Goal: Information Seeking & Learning: Learn about a topic

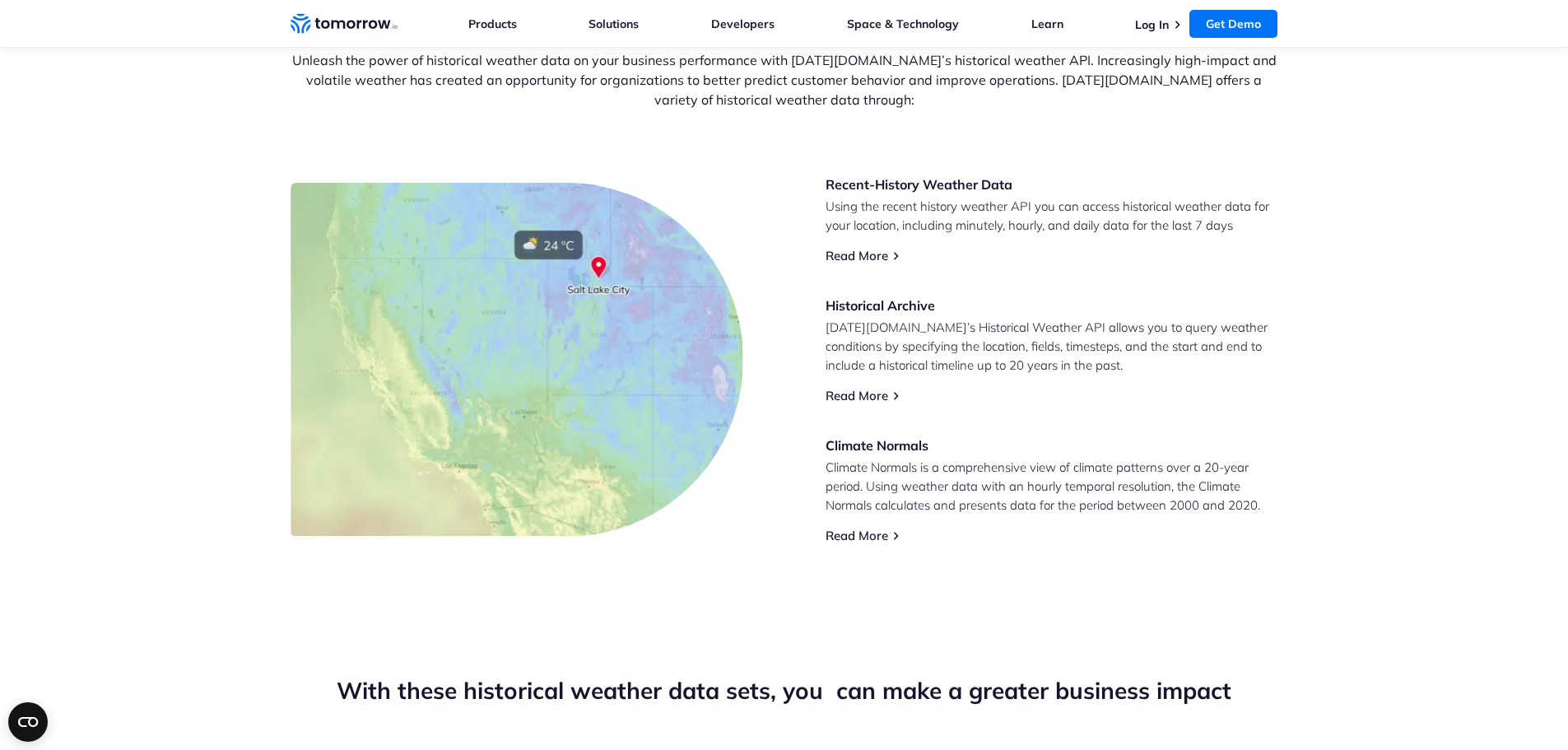
scroll to position [659, 0]
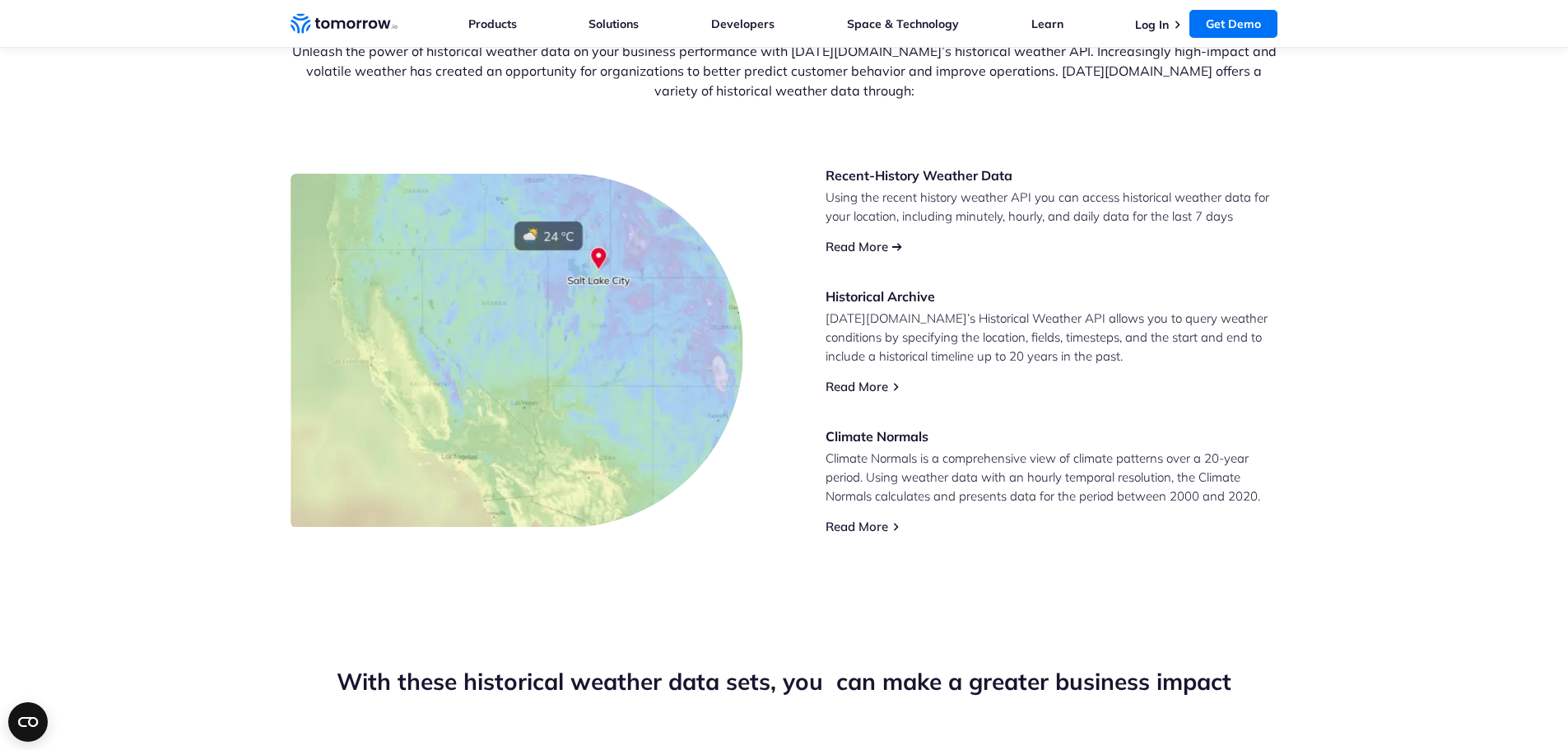
click at [857, 251] on link "Read More" at bounding box center [856, 247] width 62 height 15
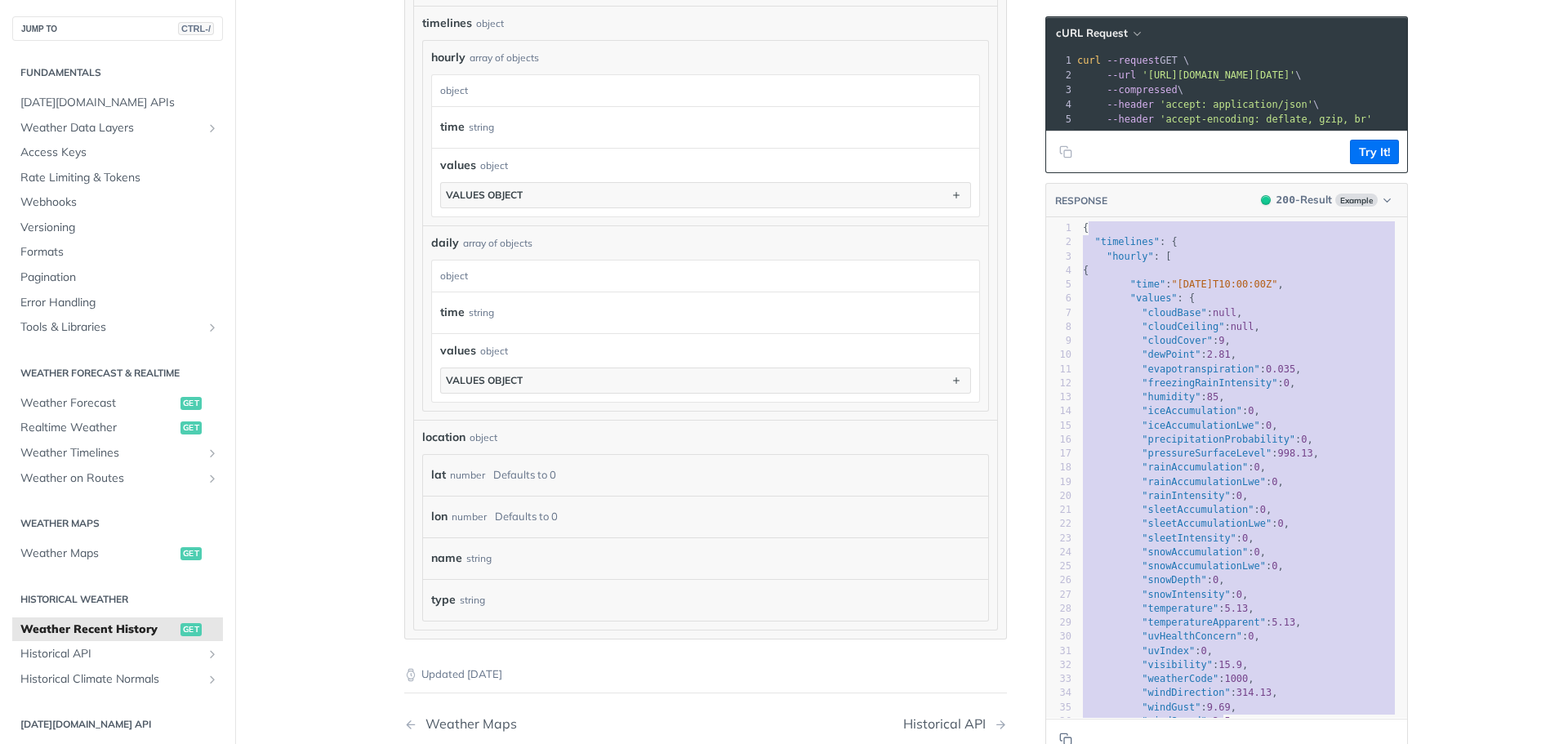
type textarea "{ "timelines": { "hourly": [ { "time": "[DATE]T10:00:00Z", "values": { "cloudBa…"
drag, startPoint x: 1250, startPoint y: 653, endPoint x: 1070, endPoint y: 244, distance: 446.9
click at [1070, 244] on div "x } 1 { 2 "timelines" : { 3 "hourly" : [ 4 { 5 "time" : "[DATE]T10:00:00Z" , 6 …" at bounding box center [1247, 488] width 402 height 541
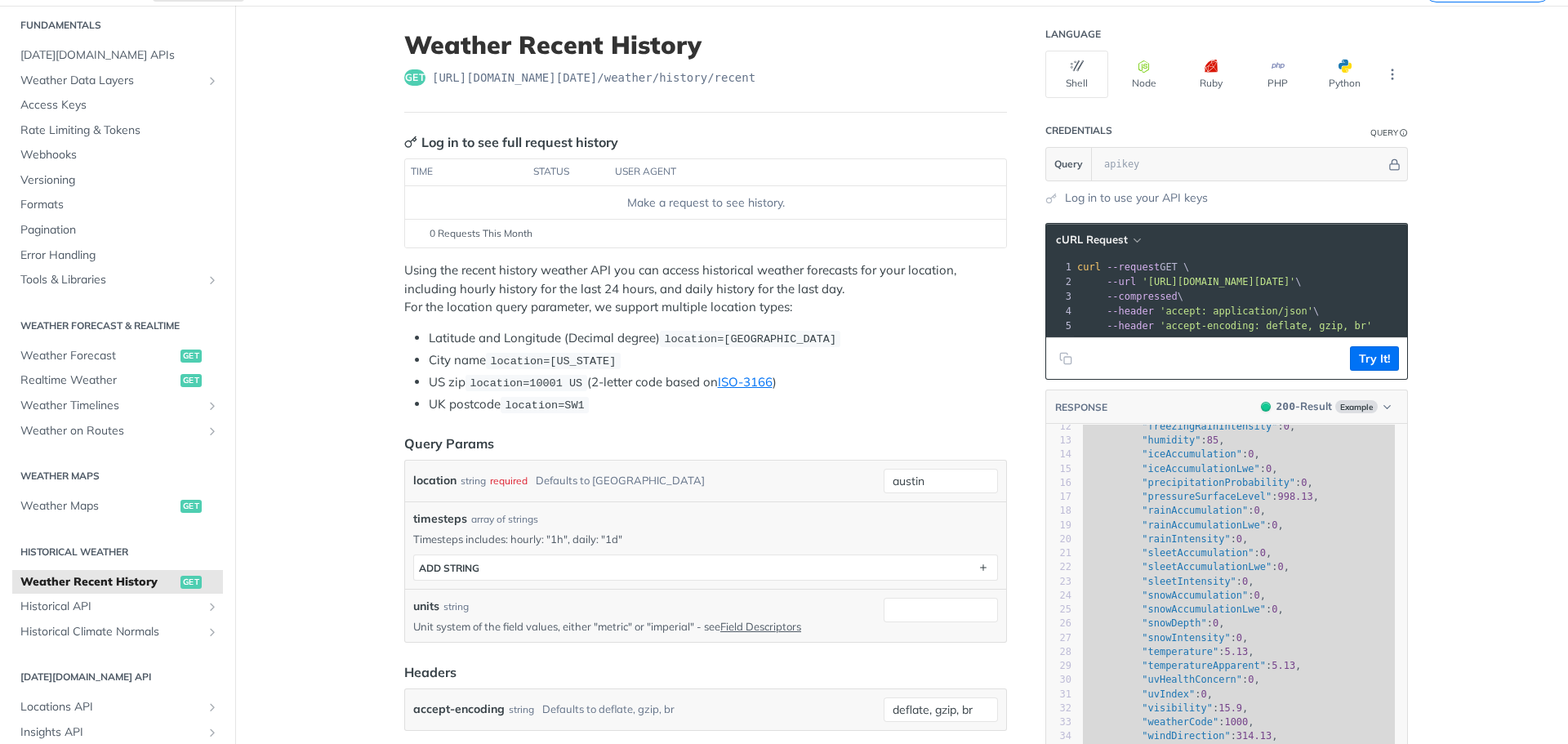
scroll to position [82, 0]
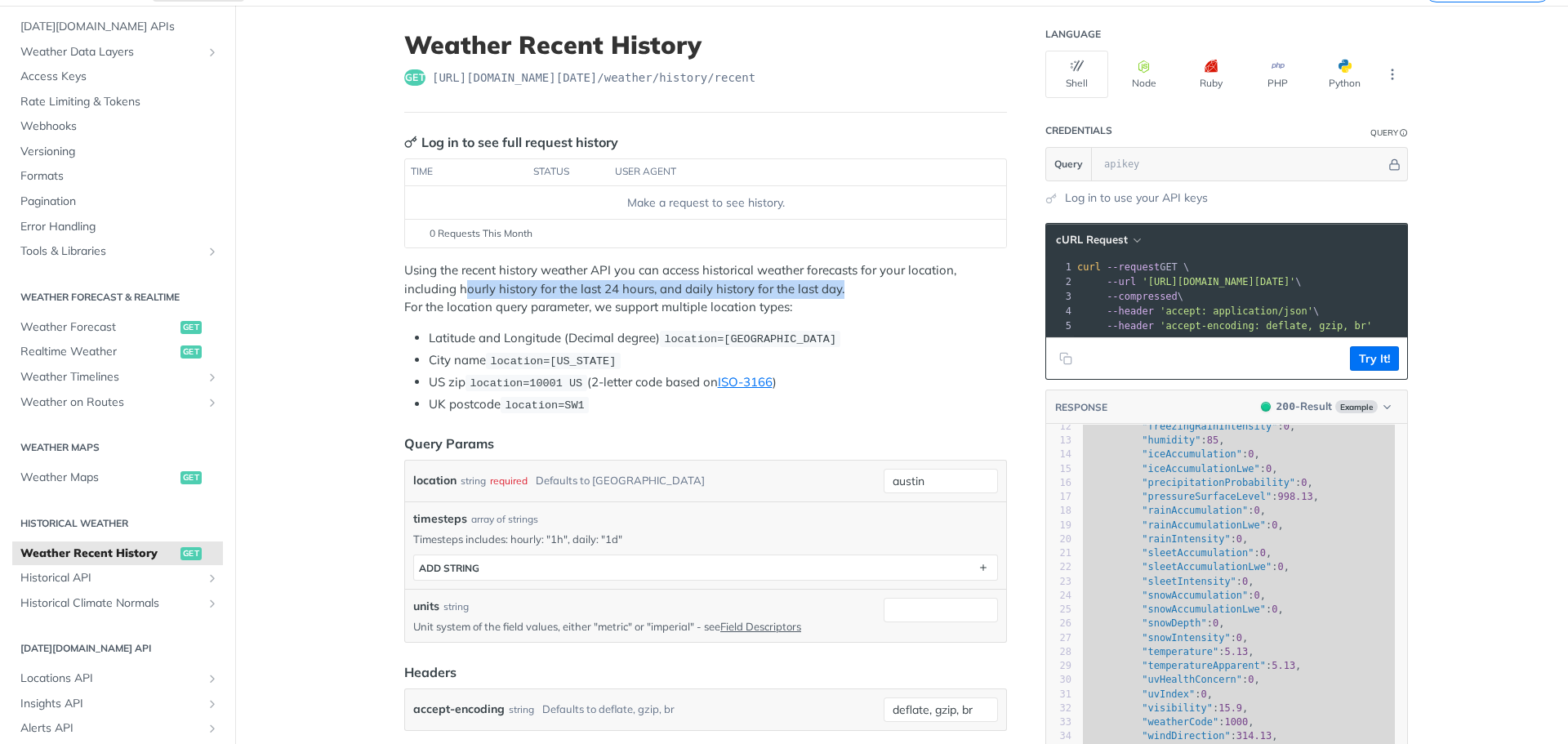
drag, startPoint x: 460, startPoint y: 290, endPoint x: 843, endPoint y: 297, distance: 383.1
click at [838, 294] on p "Using the recent history weather API you can access historical weather forecast…" at bounding box center [706, 289] width 603 height 55
click at [851, 313] on p "Using the recent history weather API you can access historical weather forecast…" at bounding box center [706, 289] width 603 height 55
drag, startPoint x: 846, startPoint y: 285, endPoint x: 455, endPoint y: 286, distance: 391.0
click at [455, 286] on p "Using the recent history weather API you can access historical weather forecast…" at bounding box center [706, 289] width 603 height 55
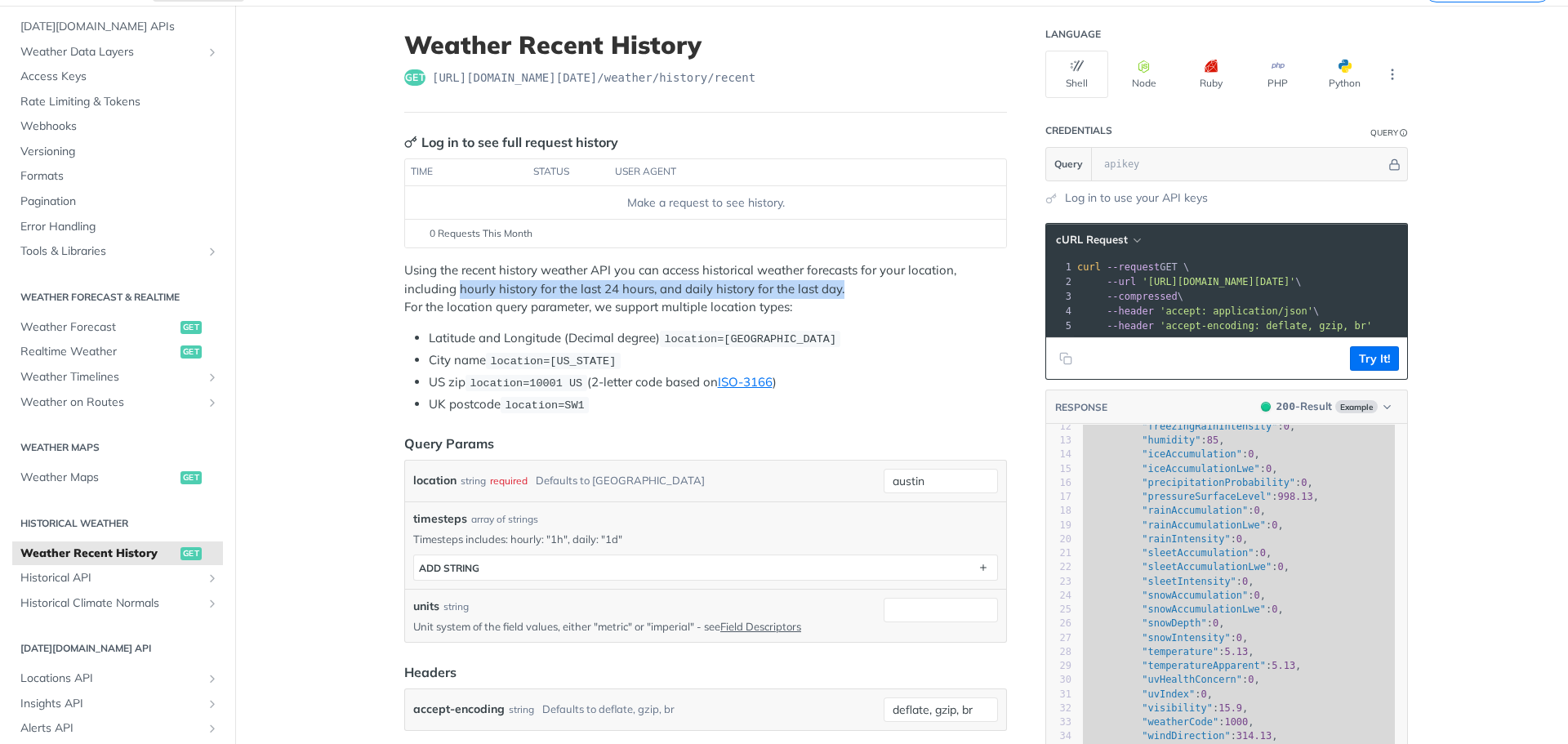
copy p "hourly history for the last 24 hours, and daily history for the last day."
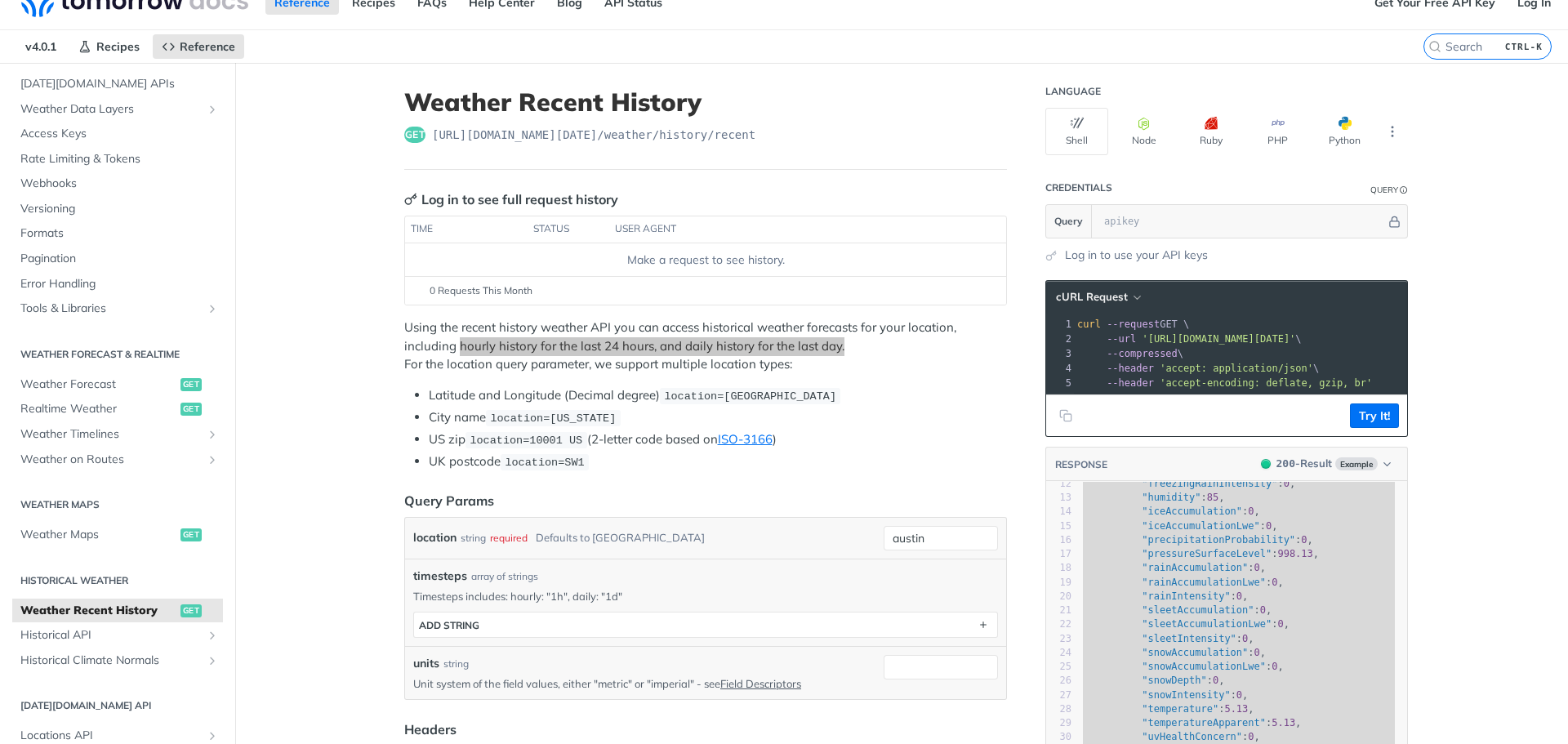
scroll to position [0, 0]
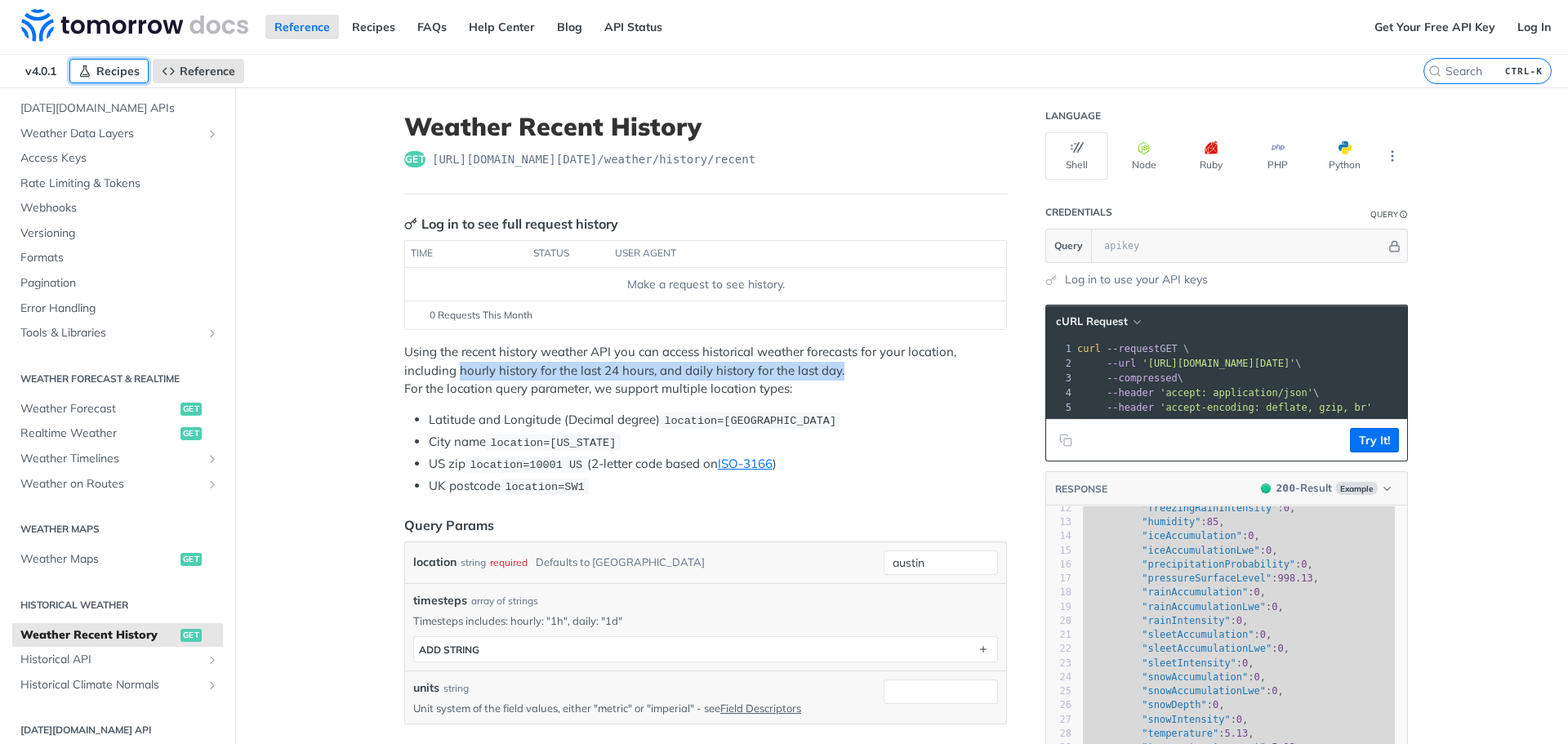
click at [99, 77] on span "Recipes" at bounding box center [117, 70] width 43 height 14
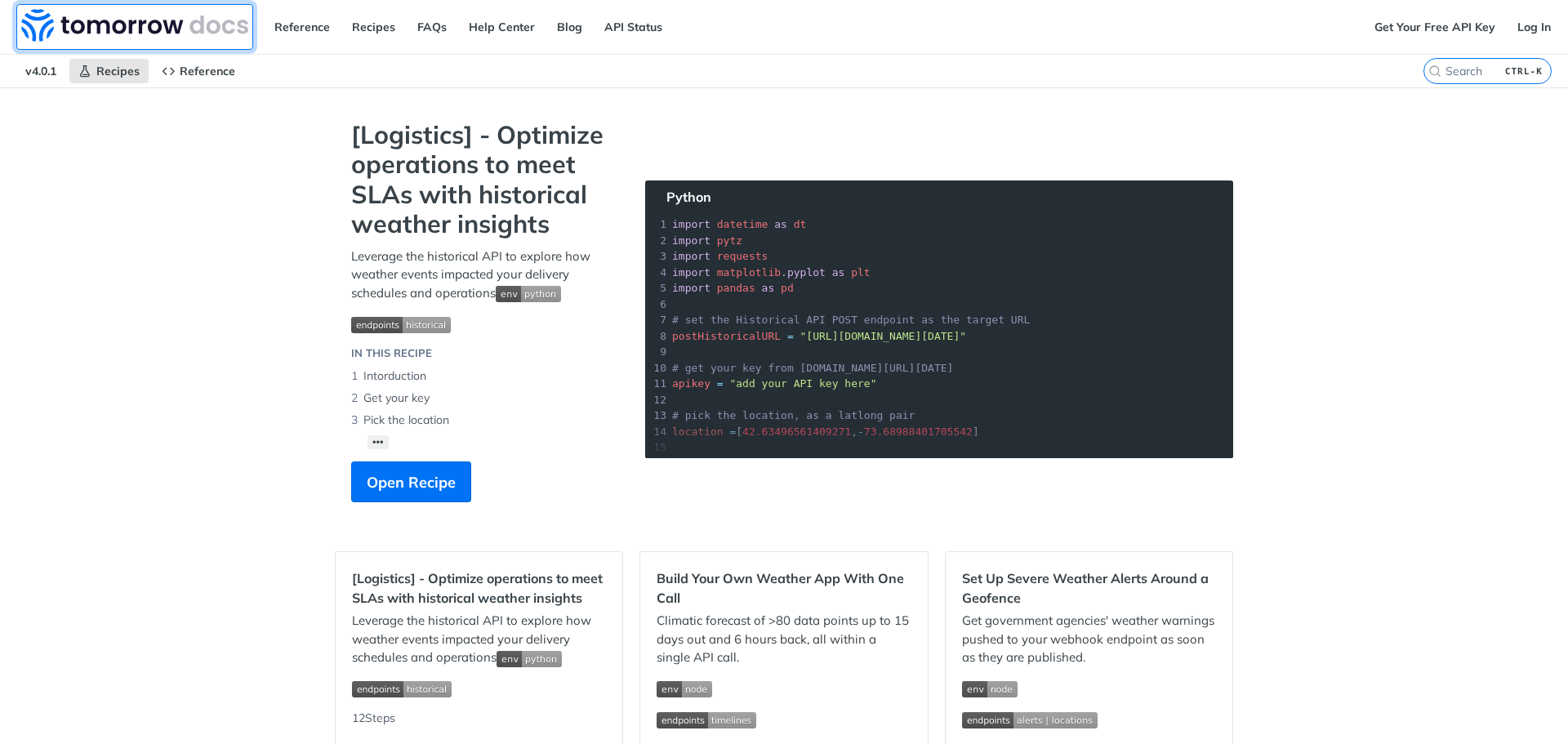
click at [127, 32] on img at bounding box center [134, 25] width 227 height 32
